Goal: Transaction & Acquisition: Purchase product/service

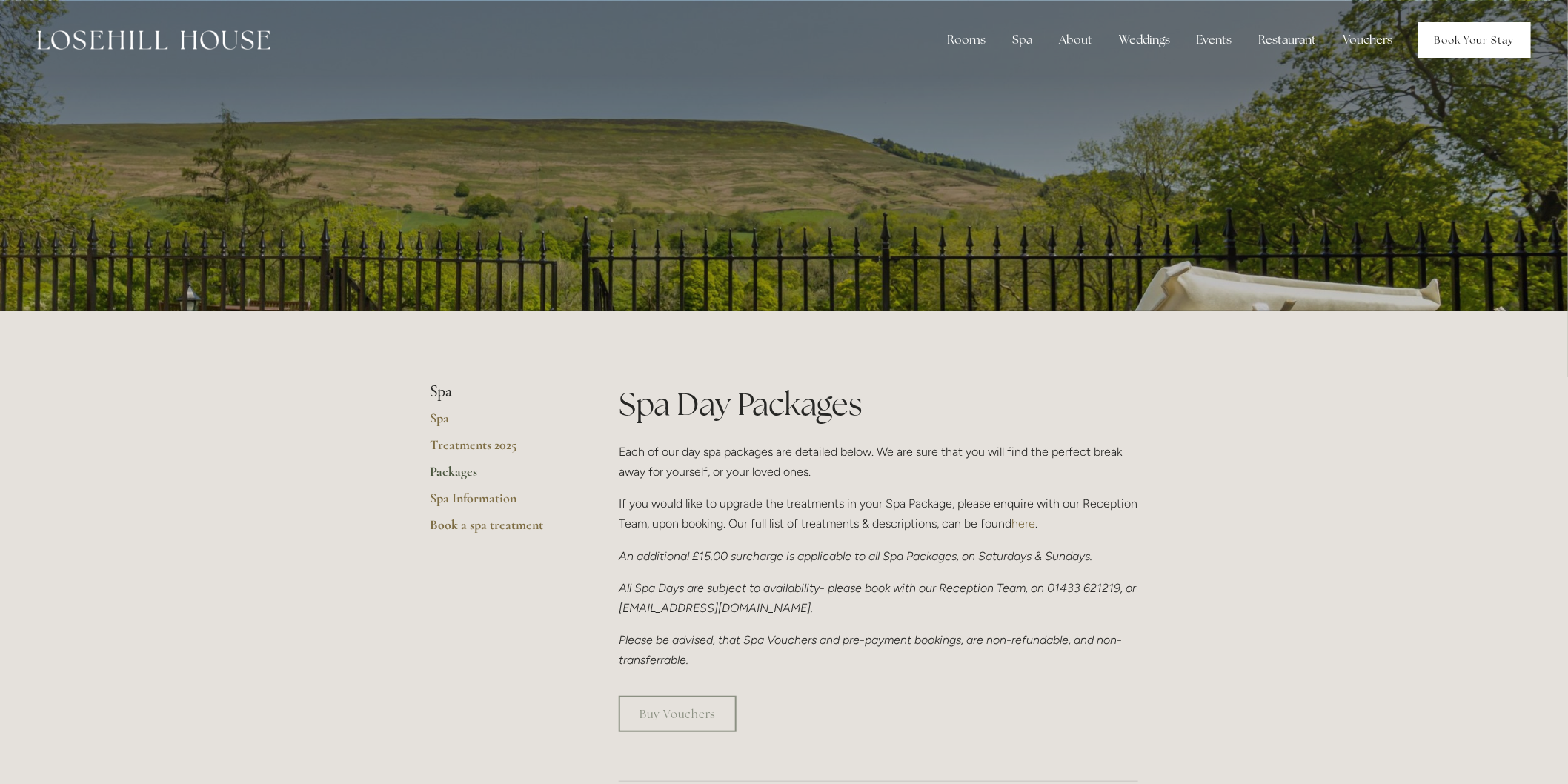
click at [1435, 30] on link "Book Your Stay" at bounding box center [1474, 40] width 112 height 35
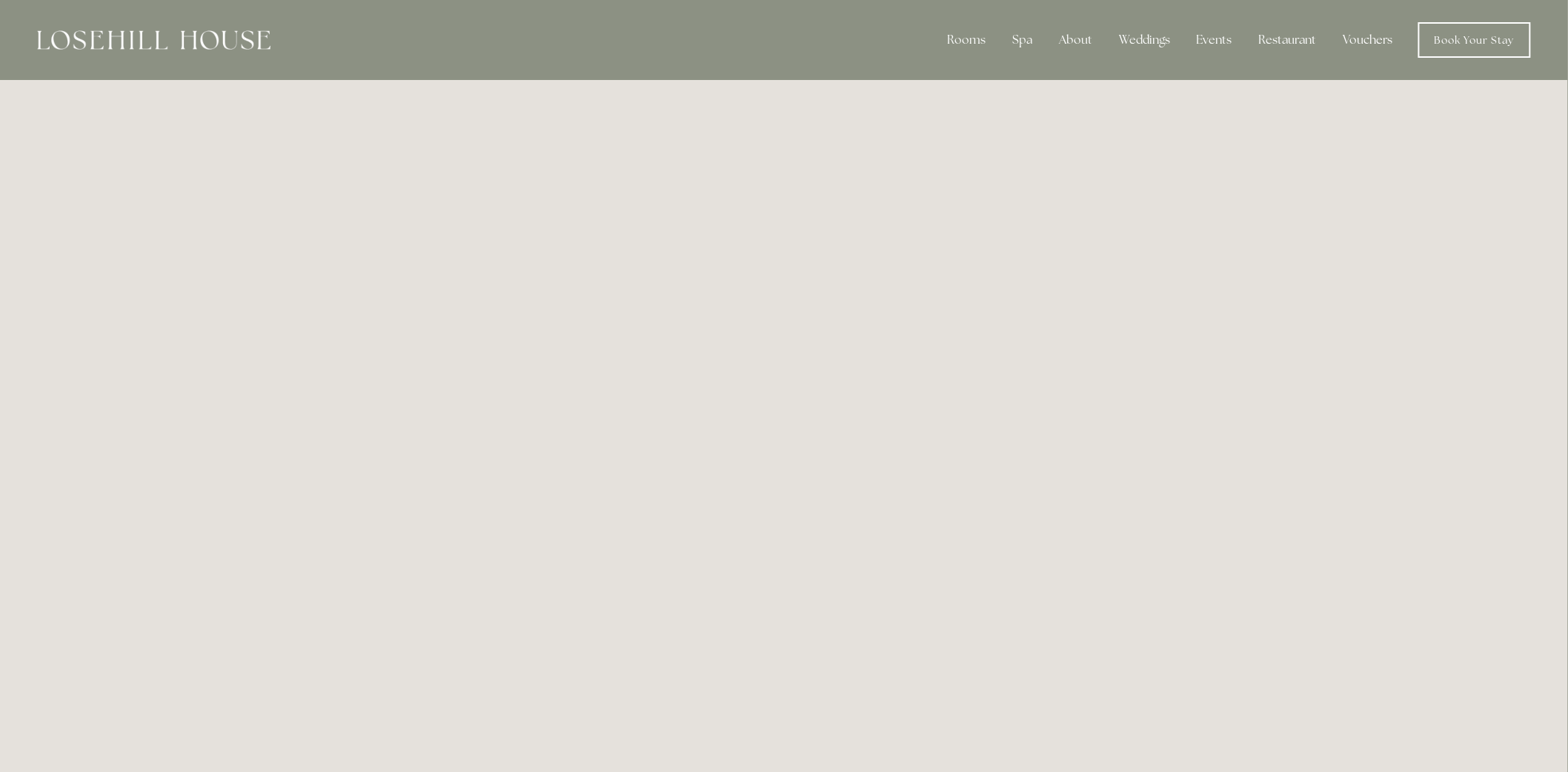
click at [1372, 35] on link "Vouchers" at bounding box center [1368, 40] width 73 height 29
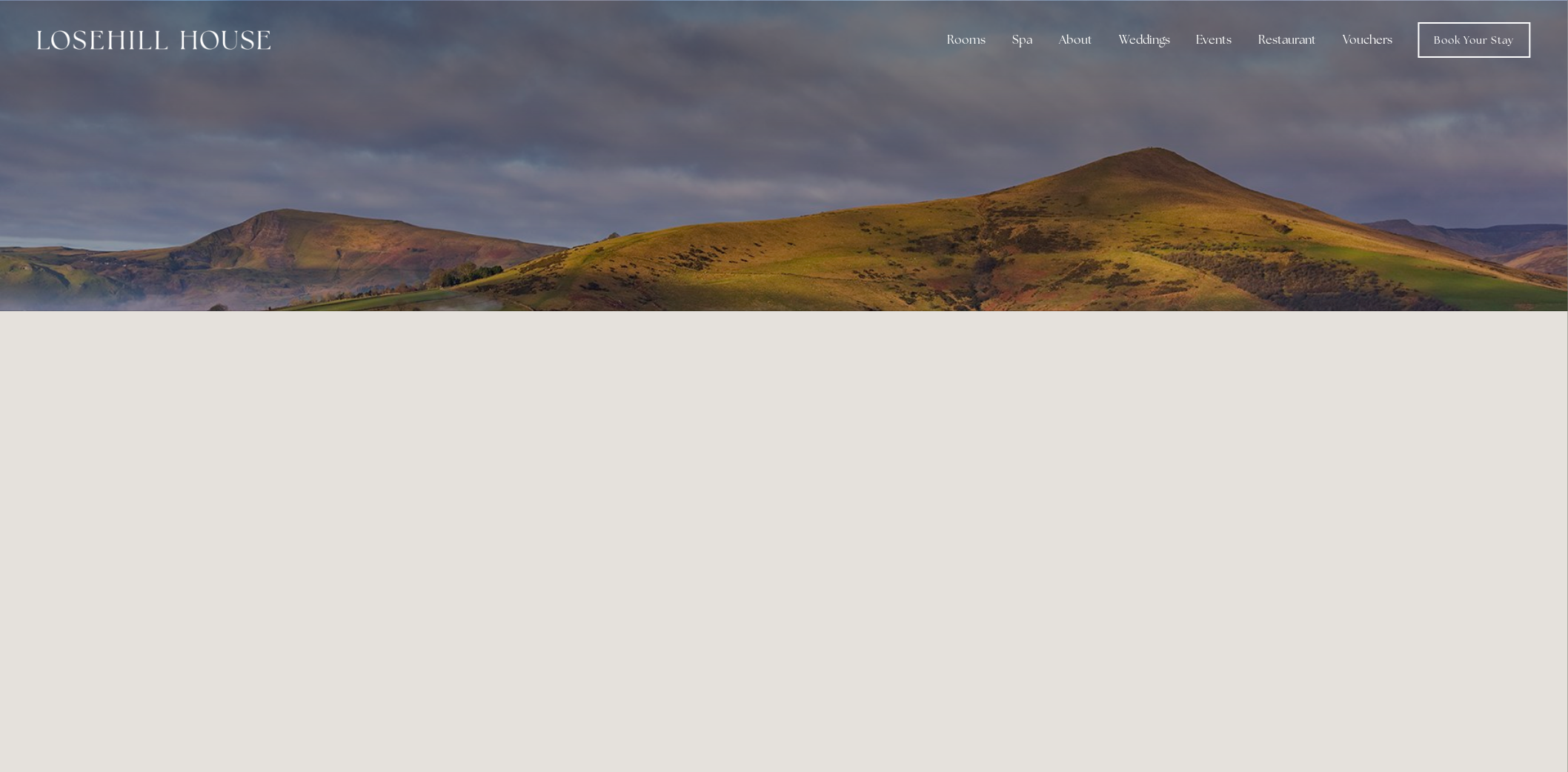
click at [1361, 32] on link "Vouchers" at bounding box center [1368, 40] width 73 height 29
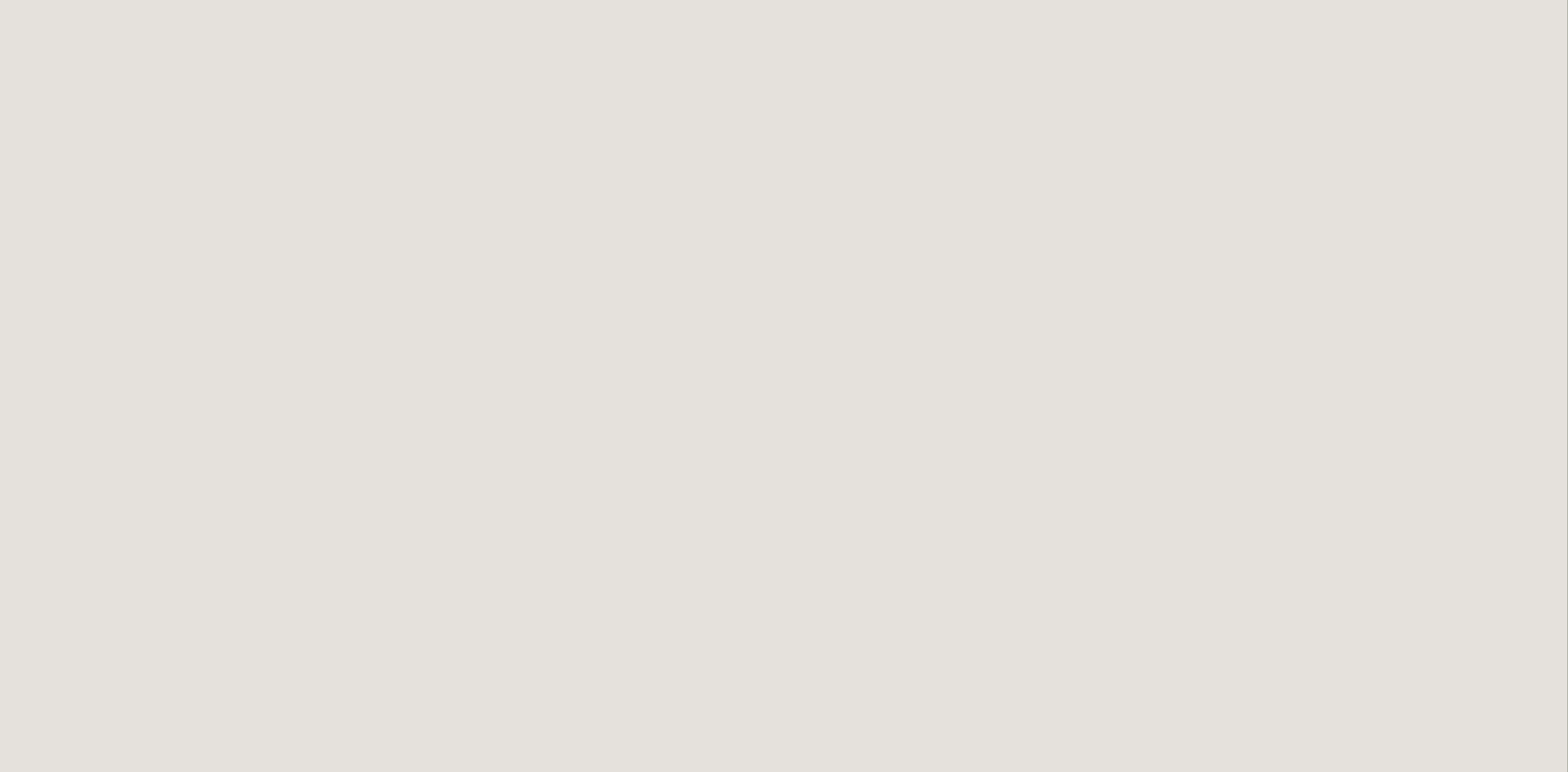
scroll to position [887, 0]
